Goal: Task Accomplishment & Management: Manage account settings

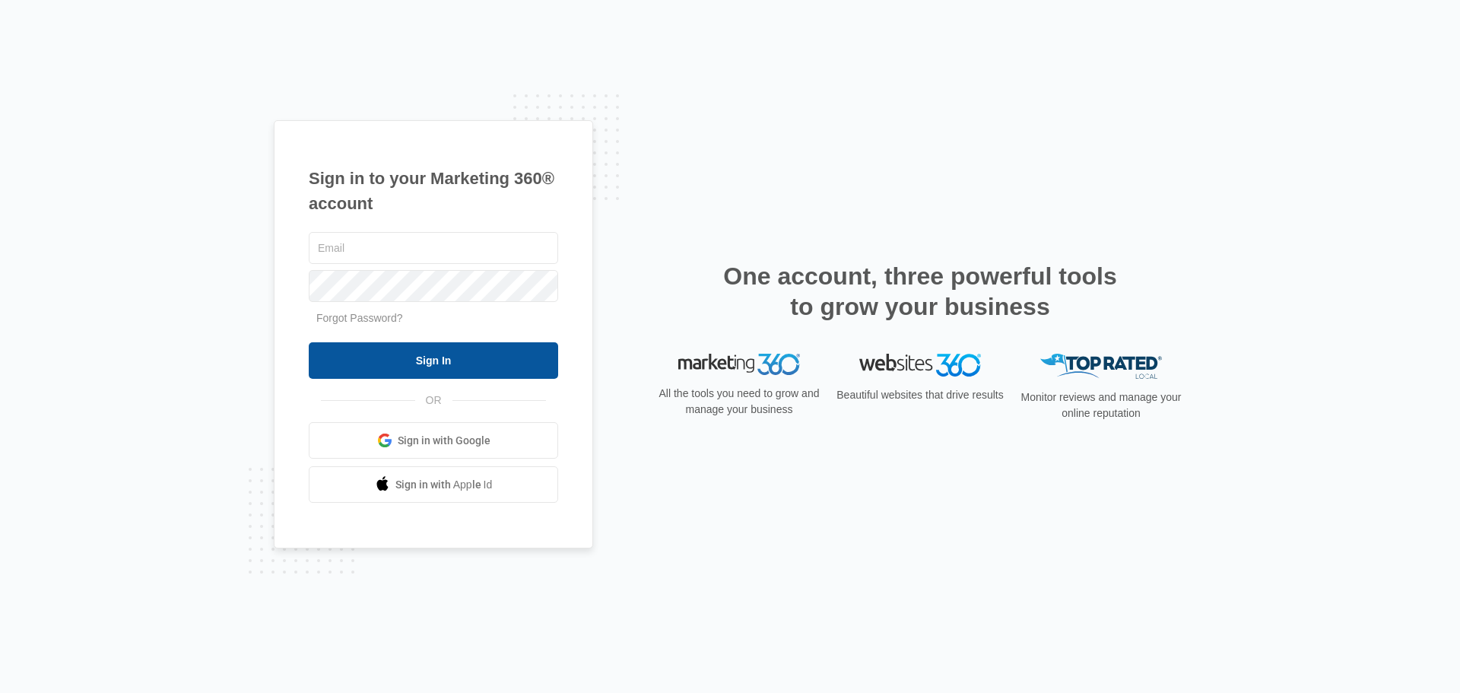
type input "[EMAIL_ADDRESS][DOMAIN_NAME]"
click at [412, 357] on input "Sign In" at bounding box center [433, 360] width 249 height 37
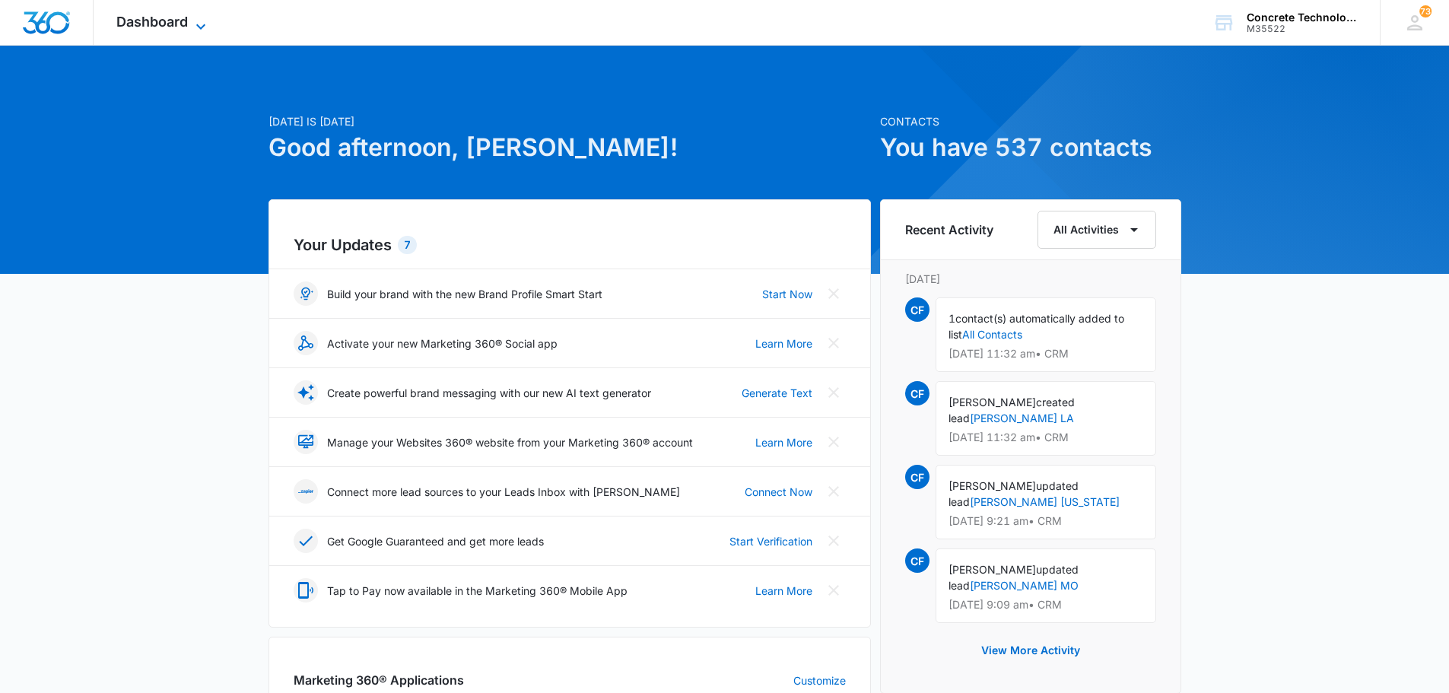
click at [162, 17] on span "Dashboard" at bounding box center [151, 22] width 71 height 16
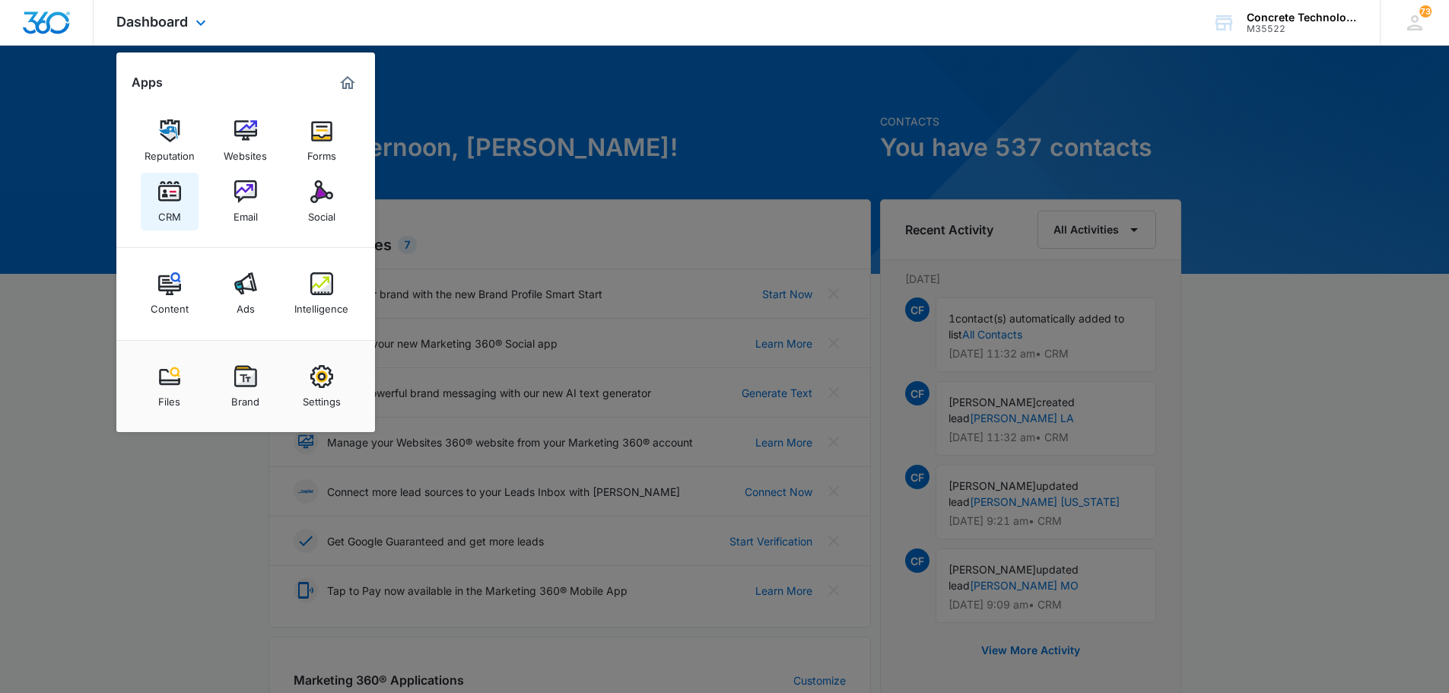
click at [172, 192] on img at bounding box center [169, 191] width 23 height 23
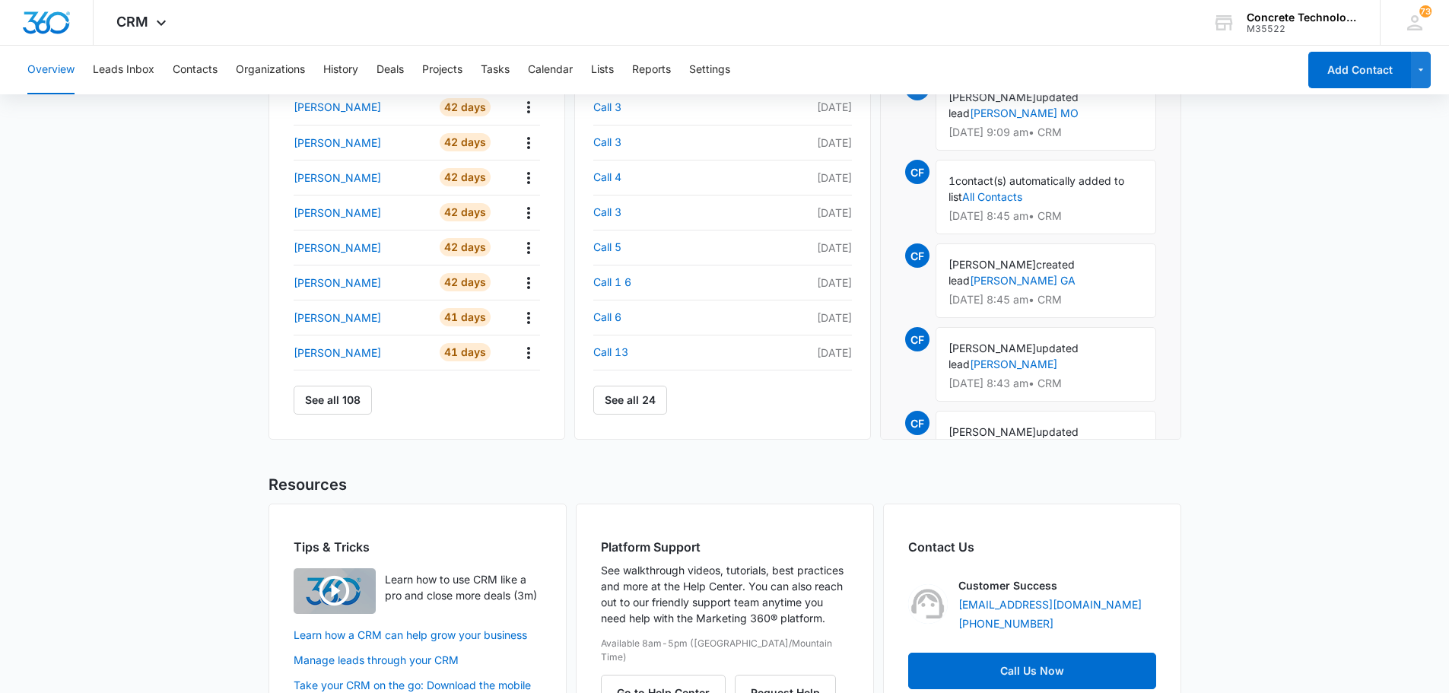
scroll to position [532, 0]
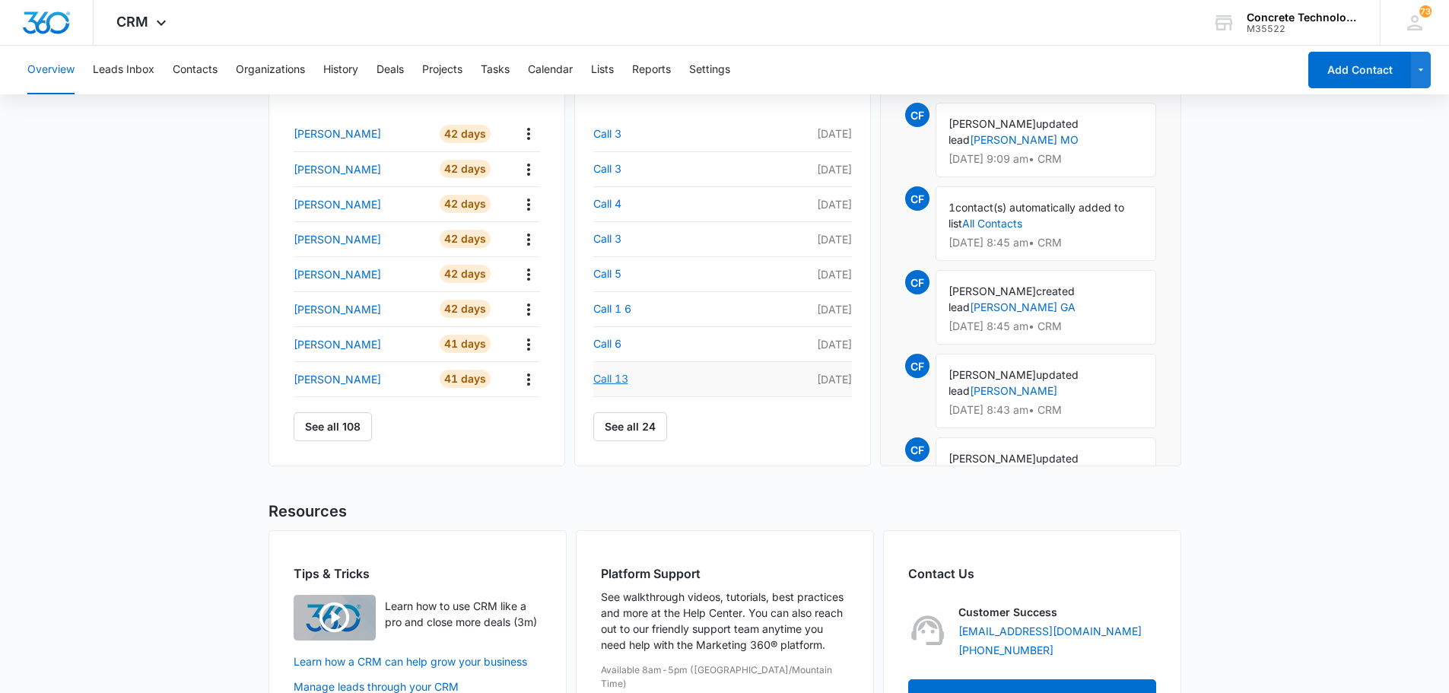
click at [612, 376] on link "Call 13" at bounding box center [660, 379] width 135 height 18
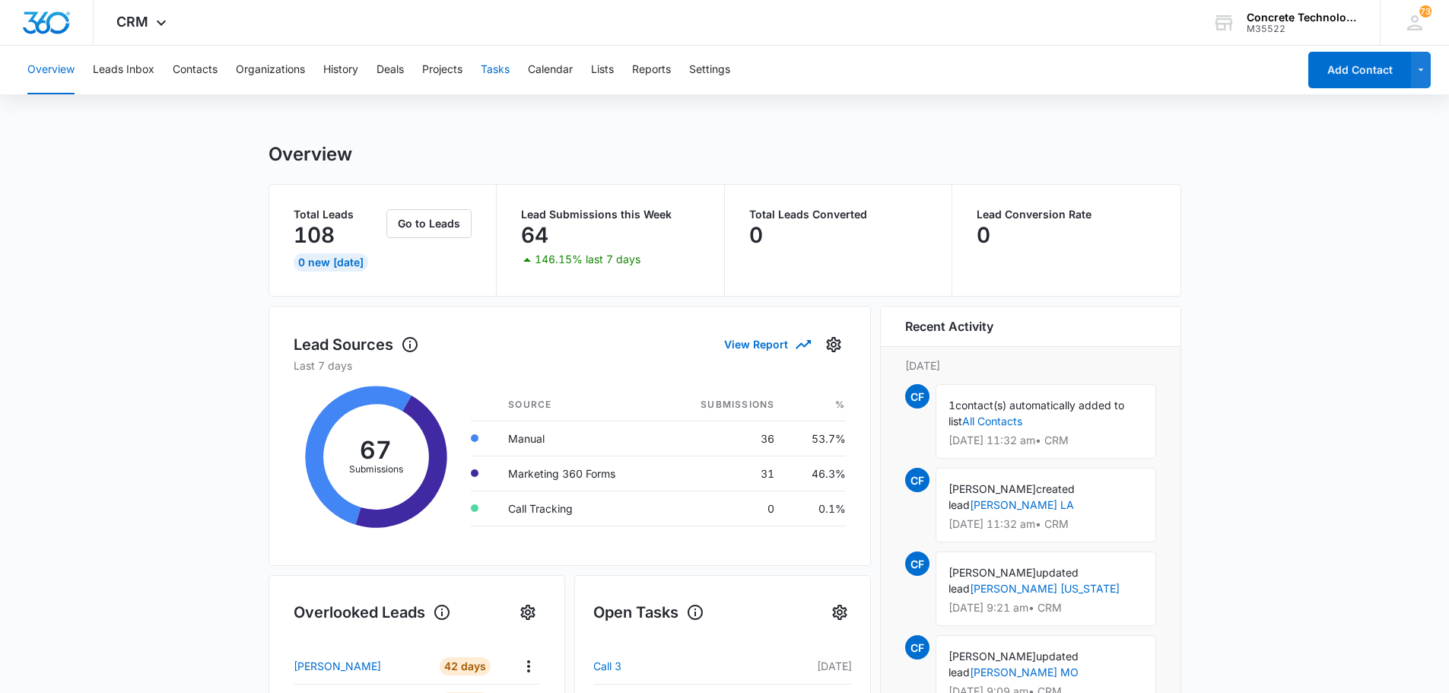
click at [504, 64] on button "Tasks" at bounding box center [495, 70] width 29 height 49
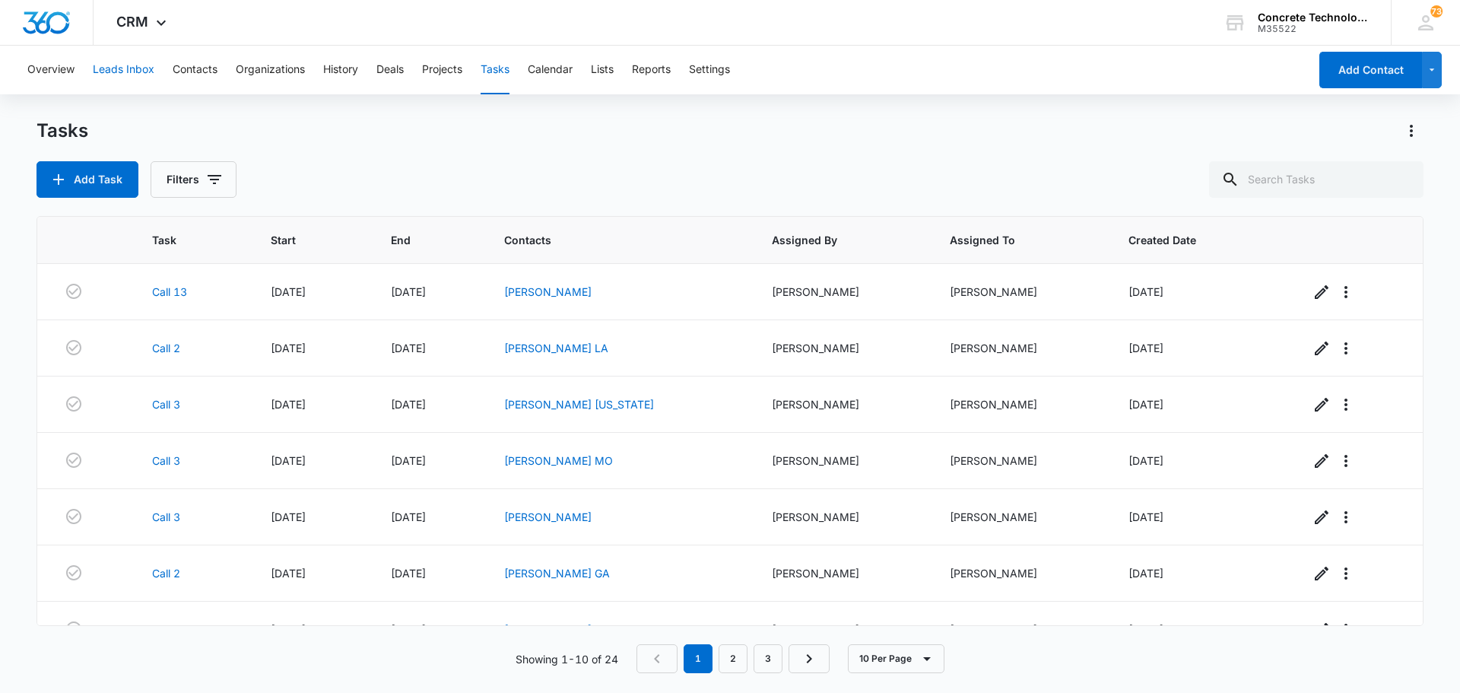
click at [123, 70] on button "Leads Inbox" at bounding box center [124, 70] width 62 height 49
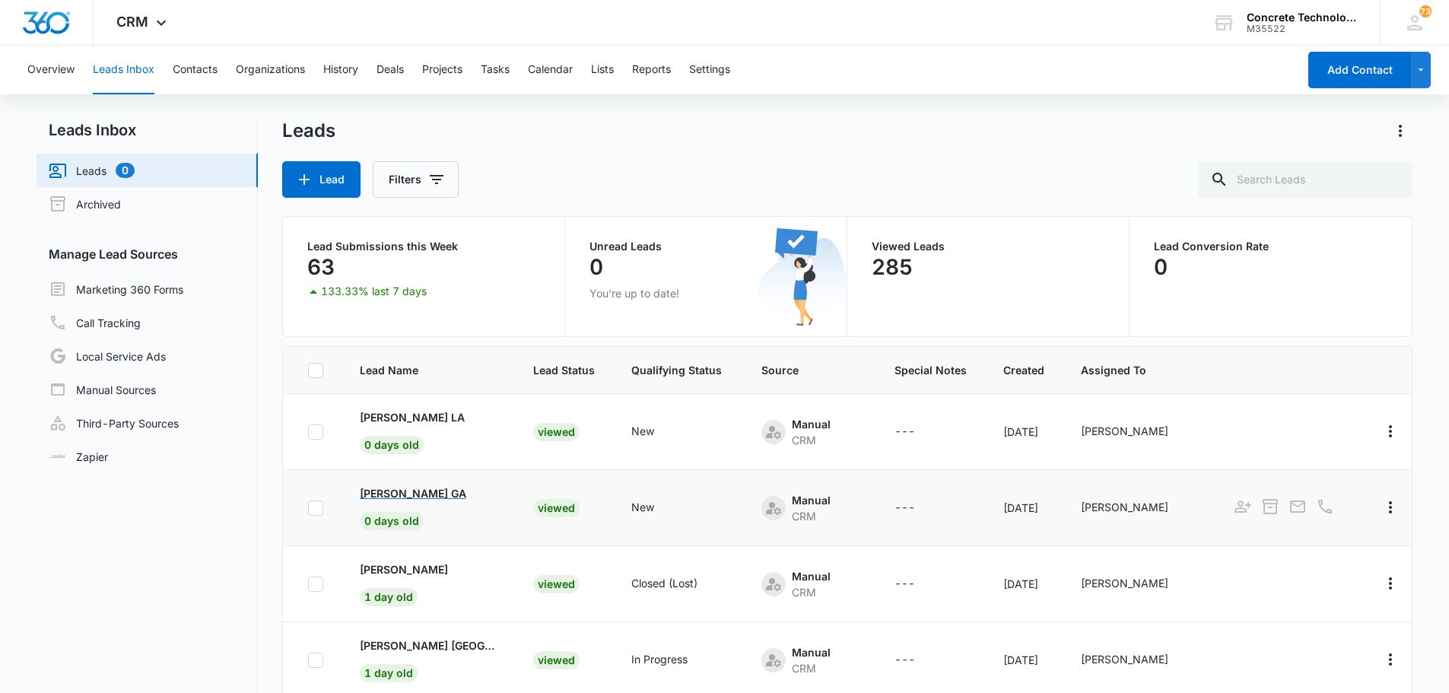
click at [406, 492] on p "[PERSON_NAME] GA" at bounding box center [413, 493] width 106 height 16
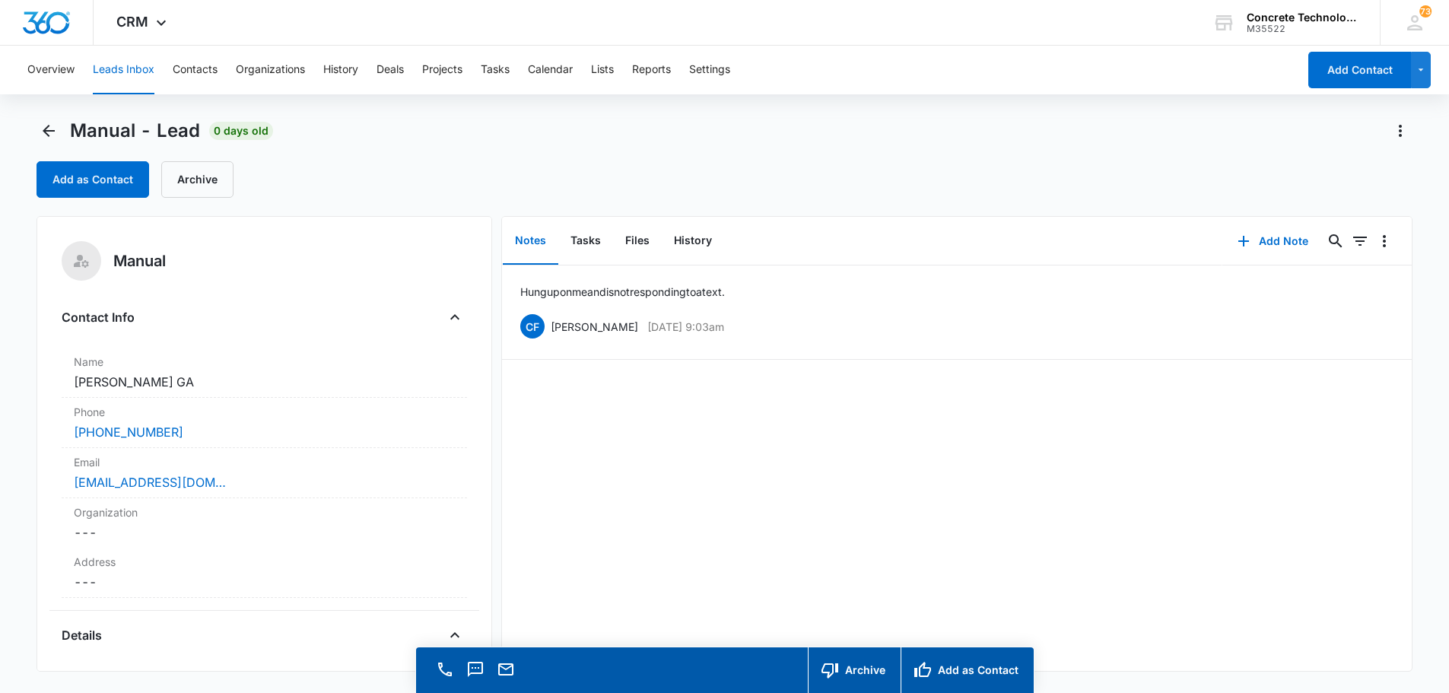
click at [123, 65] on button "Leads Inbox" at bounding box center [124, 70] width 62 height 49
